Goal: Task Accomplishment & Management: Manage account settings

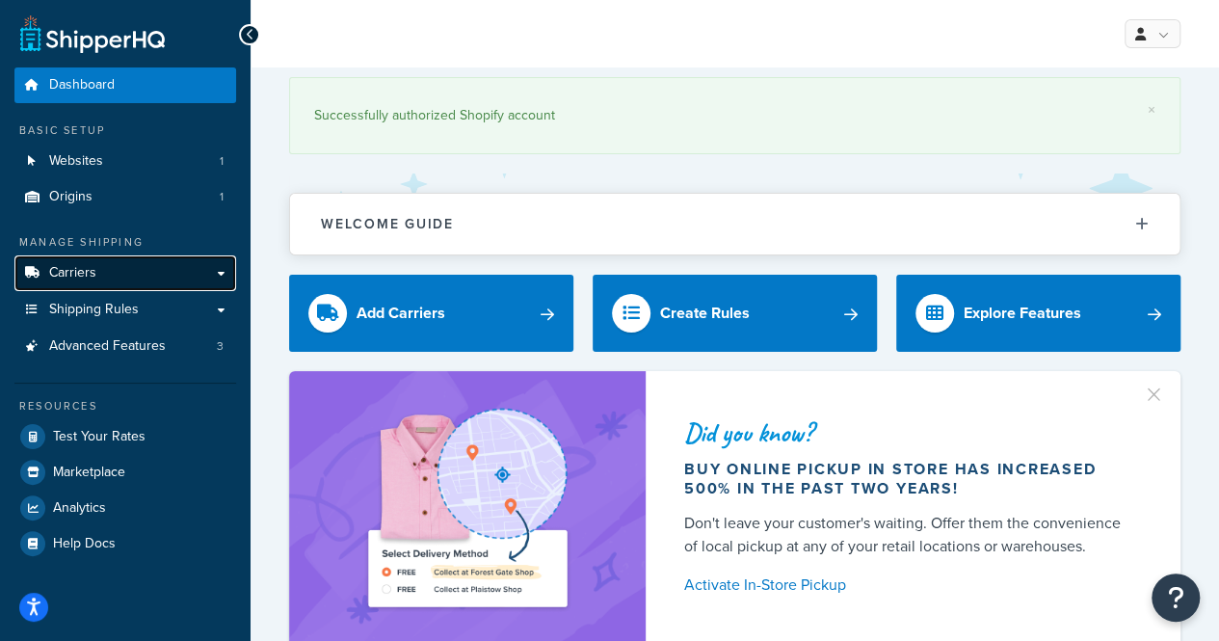
click at [144, 271] on link "Carriers" at bounding box center [125, 273] width 222 height 36
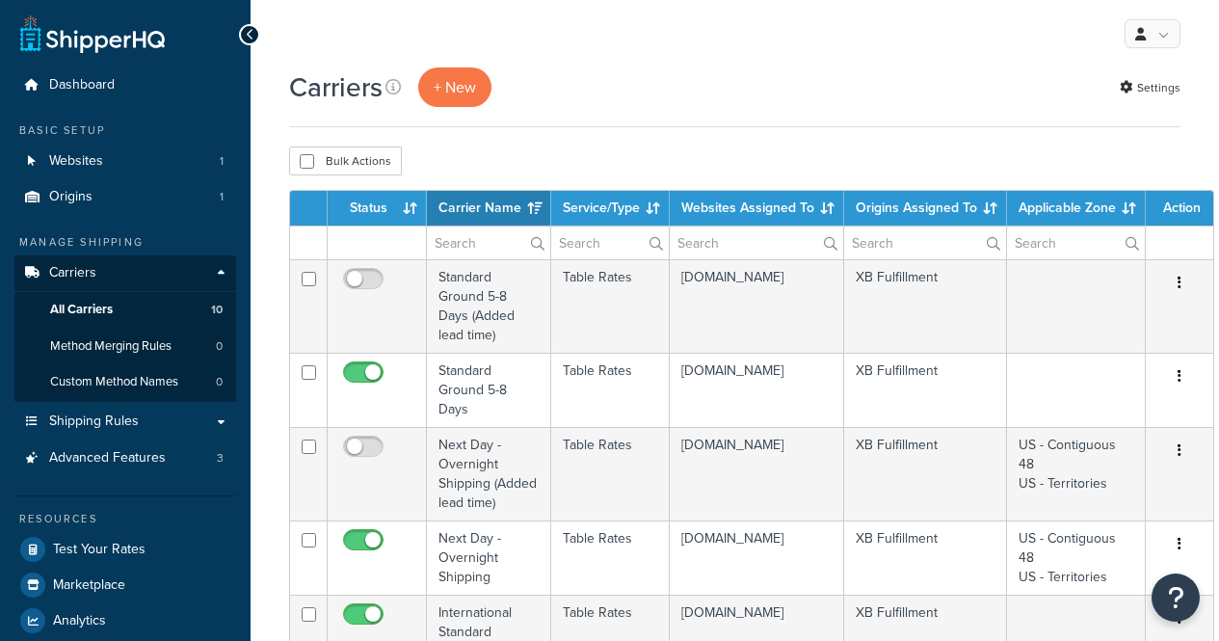
select select "15"
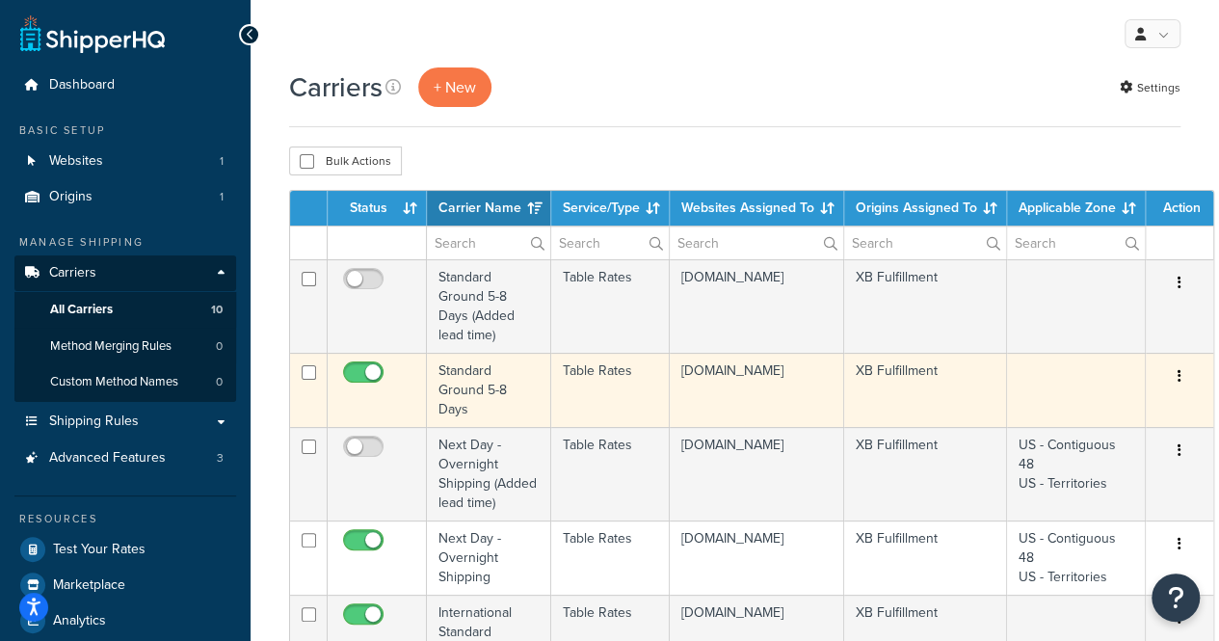
click at [629, 401] on td "Table Rates" at bounding box center [610, 390] width 119 height 74
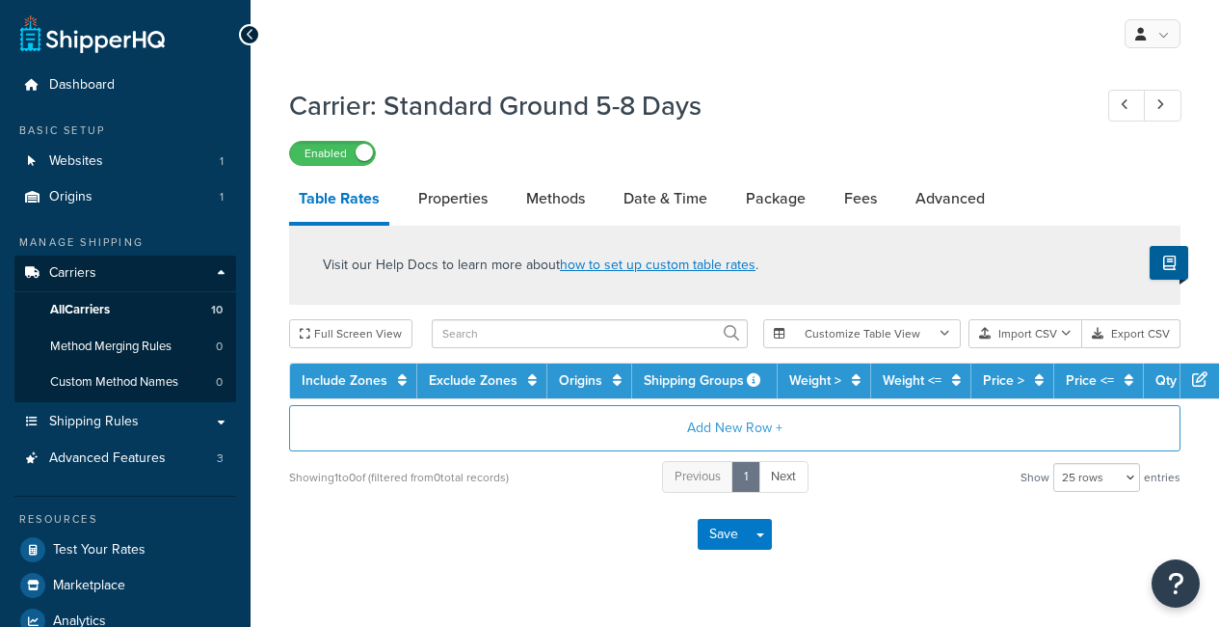
select select "25"
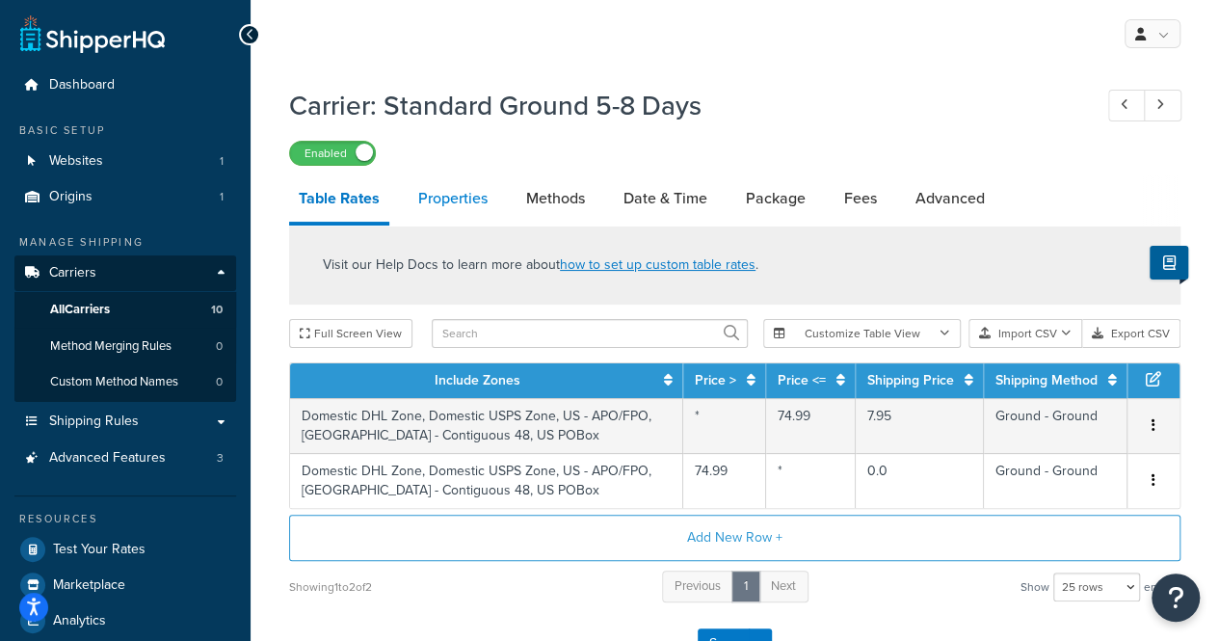
click at [467, 200] on link "Properties" at bounding box center [453, 198] width 89 height 46
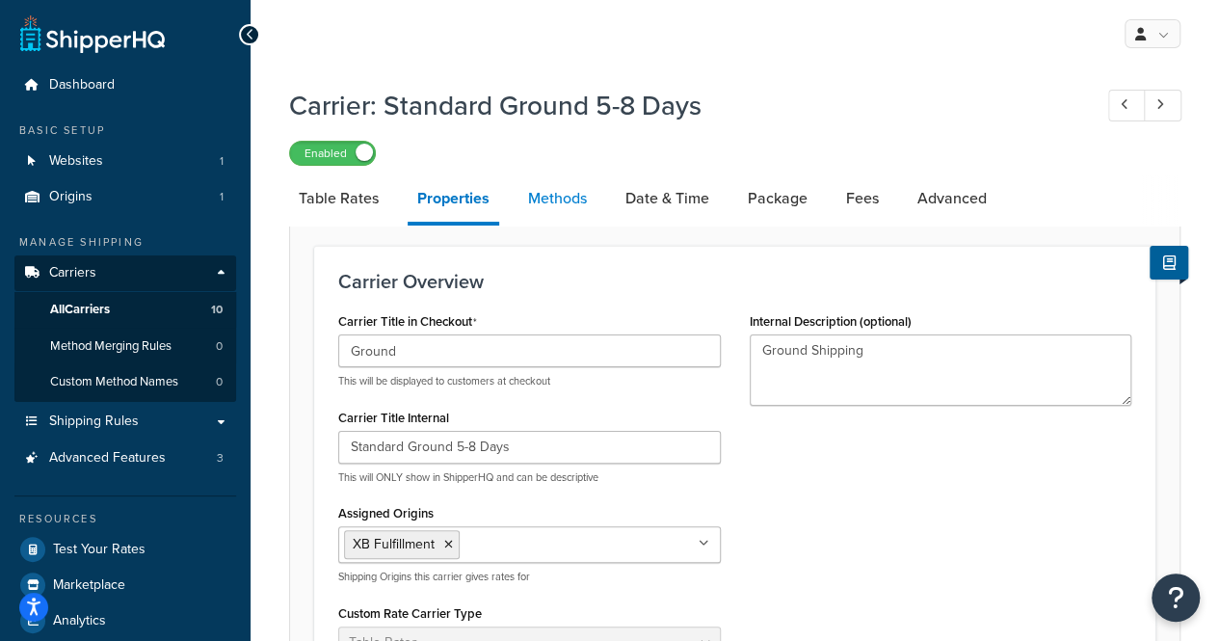
click at [561, 198] on link "Methods" at bounding box center [558, 198] width 78 height 46
select select "25"
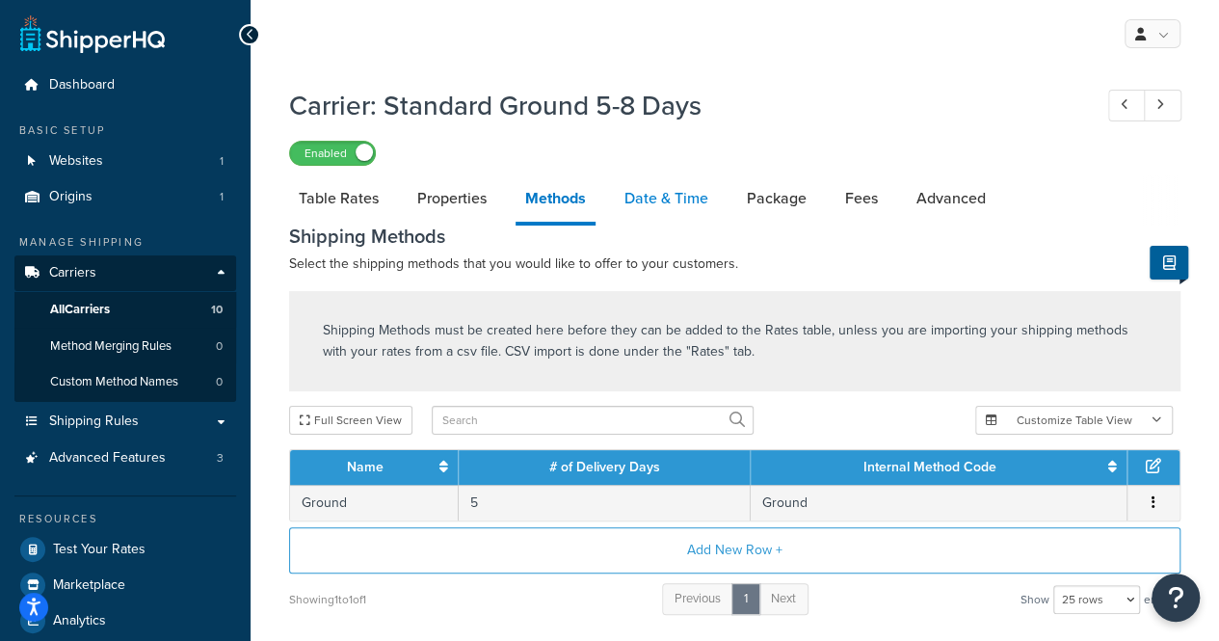
click at [681, 199] on link "Date & Time" at bounding box center [666, 198] width 103 height 46
select select "MEd"
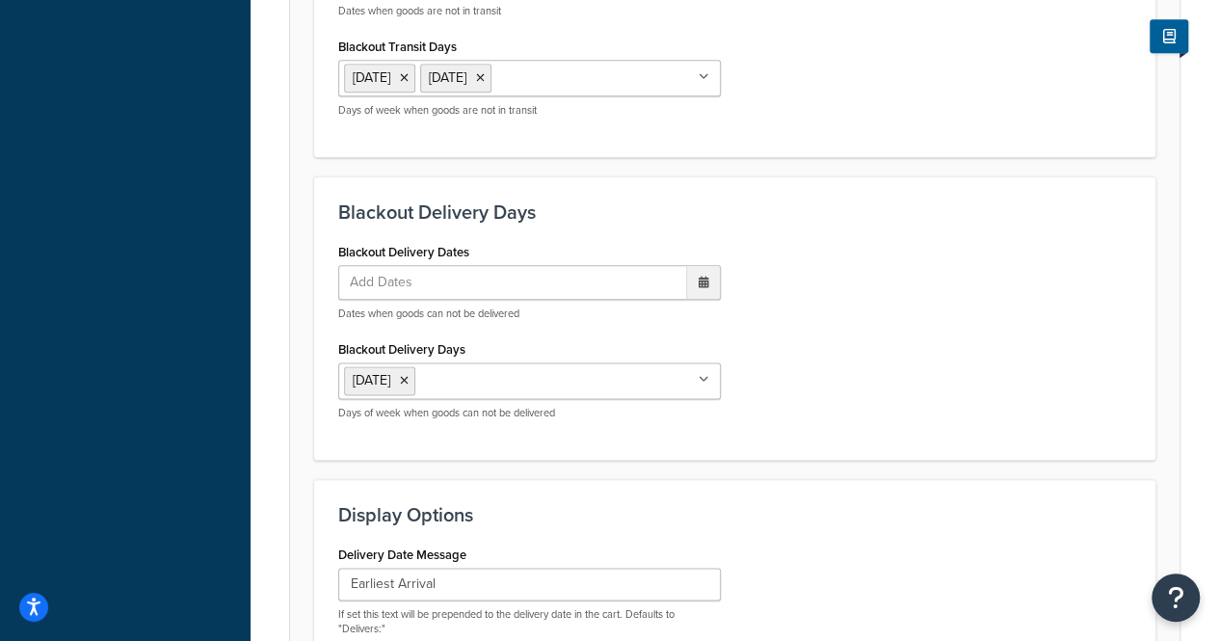
scroll to position [1058, 0]
